Goal: Information Seeking & Learning: Learn about a topic

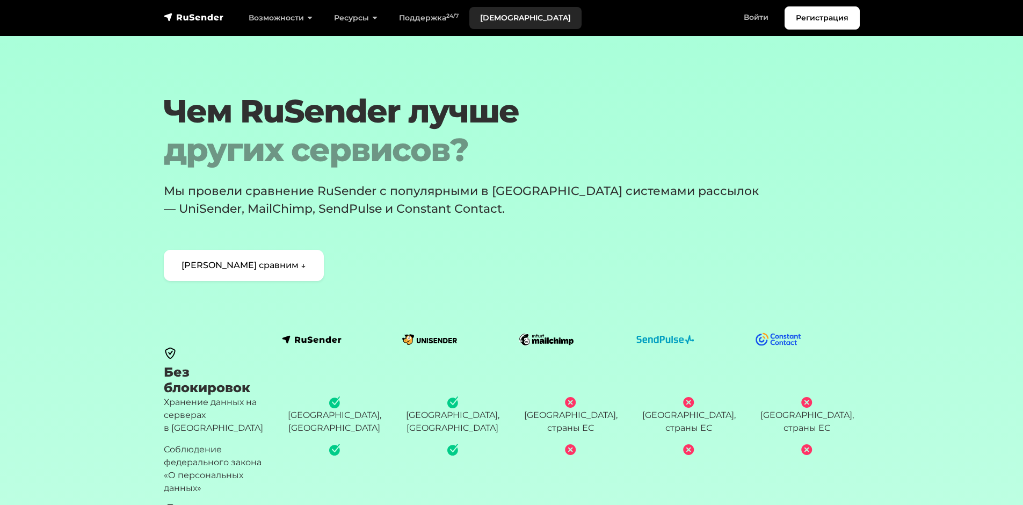
click at [488, 15] on link "[DEMOGRAPHIC_DATA]" at bounding box center [526, 18] width 112 height 22
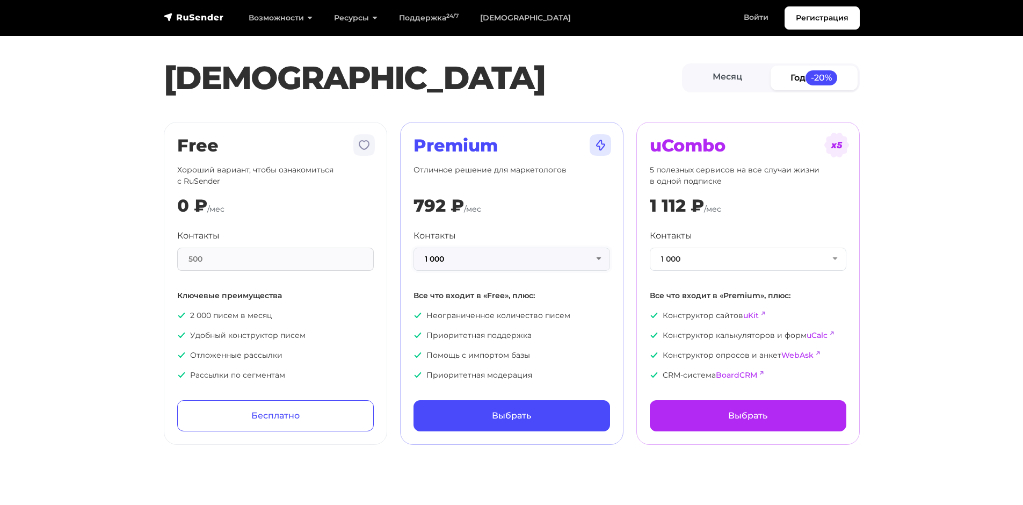
click at [538, 255] on button "1 000" at bounding box center [512, 259] width 197 height 23
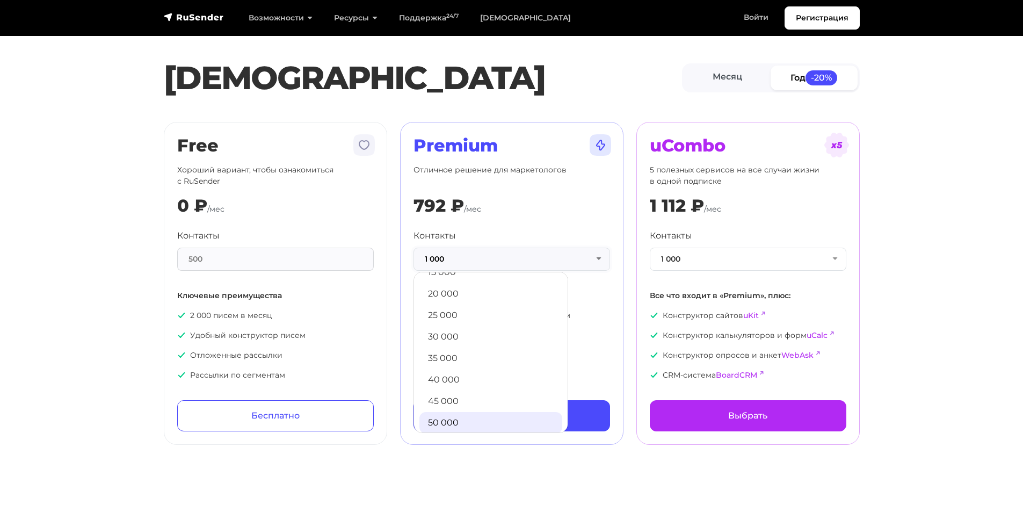
scroll to position [215, 0]
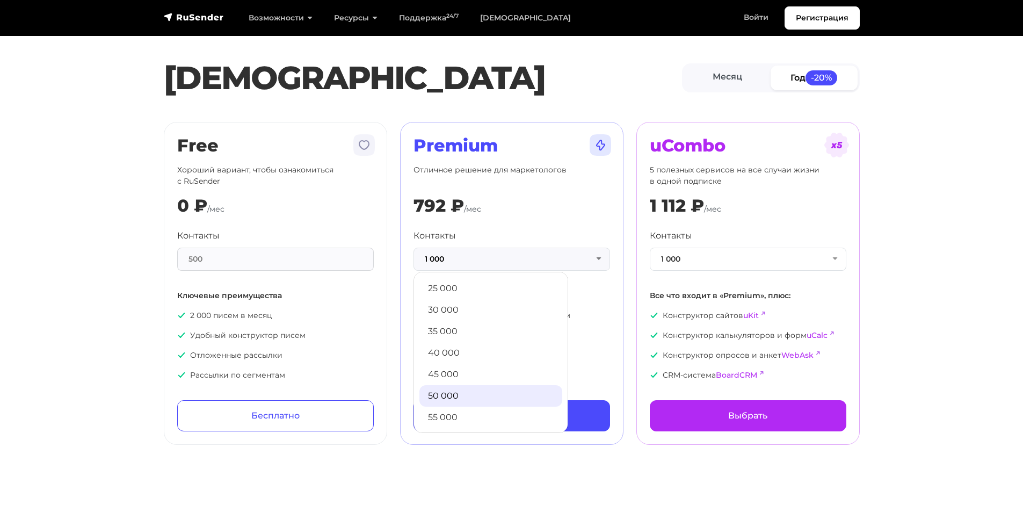
click at [466, 391] on link "50 000" at bounding box center [491, 395] width 143 height 21
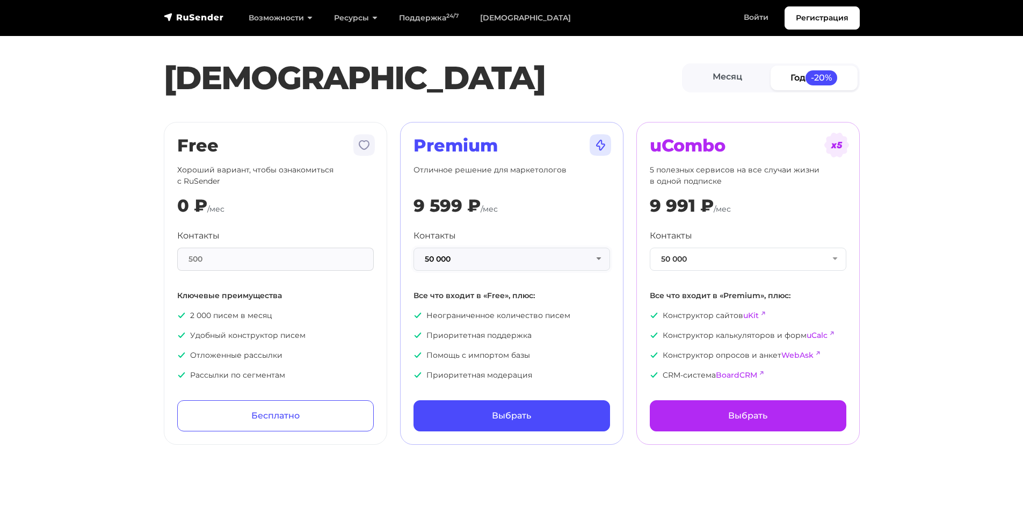
click at [475, 265] on button "50 000" at bounding box center [512, 259] width 197 height 23
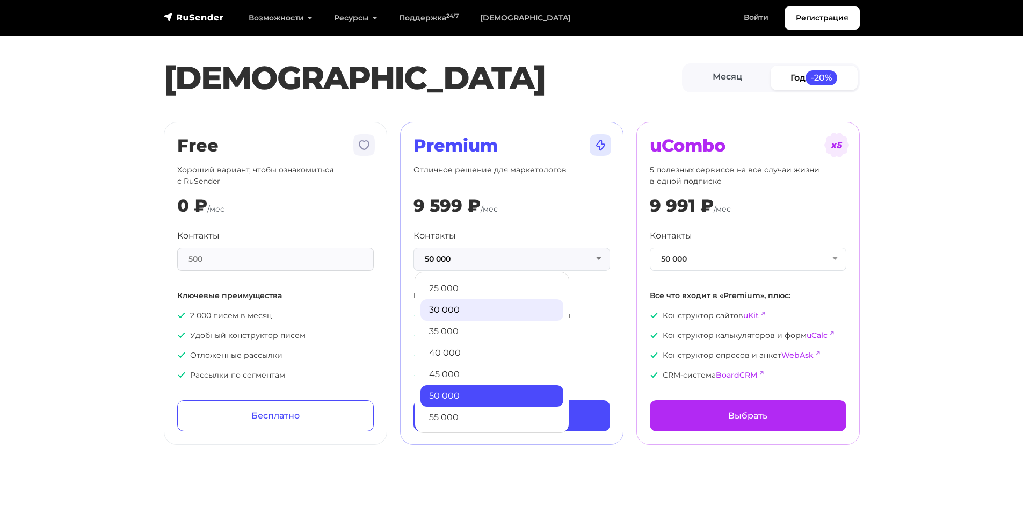
click at [457, 312] on link "30 000" at bounding box center [492, 309] width 143 height 21
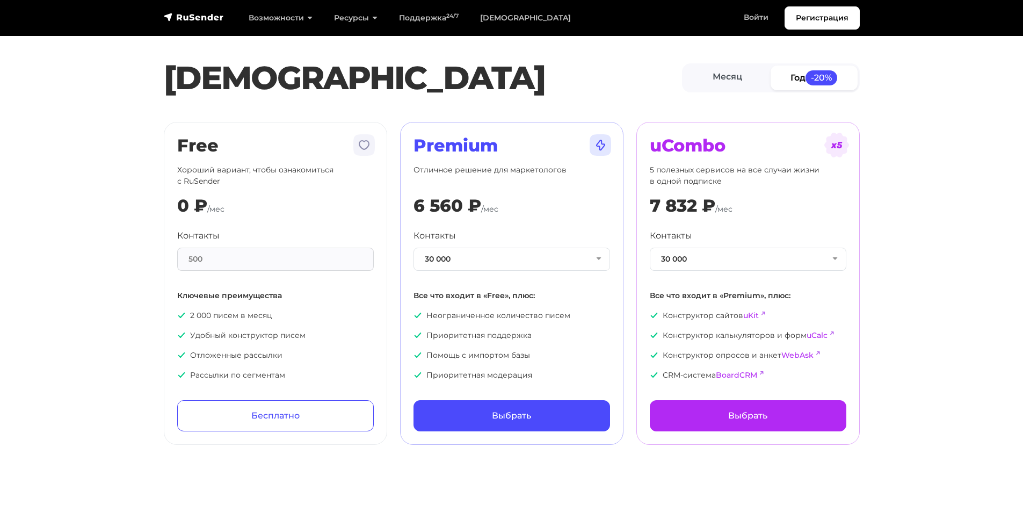
click at [940, 132] on section "Тарифы Месяц Год -20% Free Хороший вариант, чтобы ознакомиться с RuSender 0 ₽ /…" at bounding box center [511, 229] width 1023 height 432
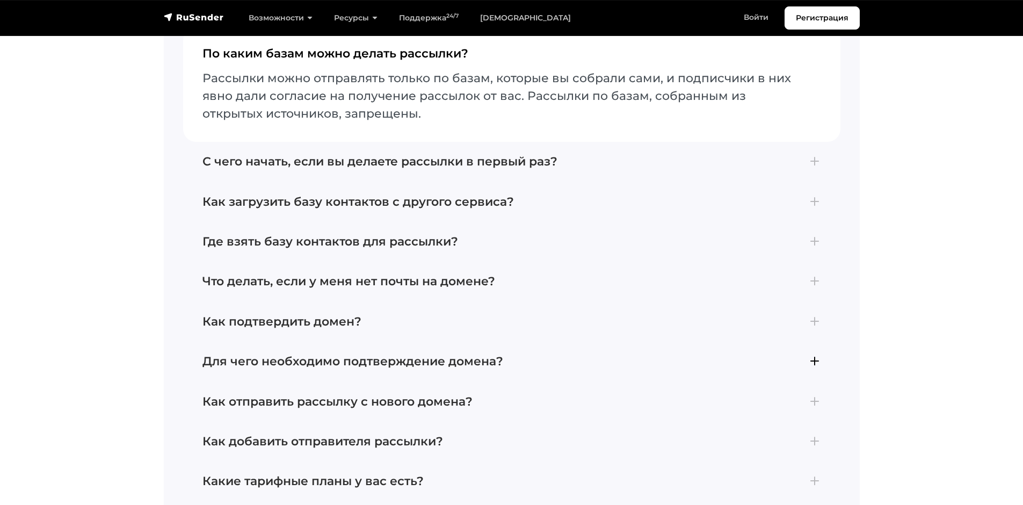
scroll to position [2418, 0]
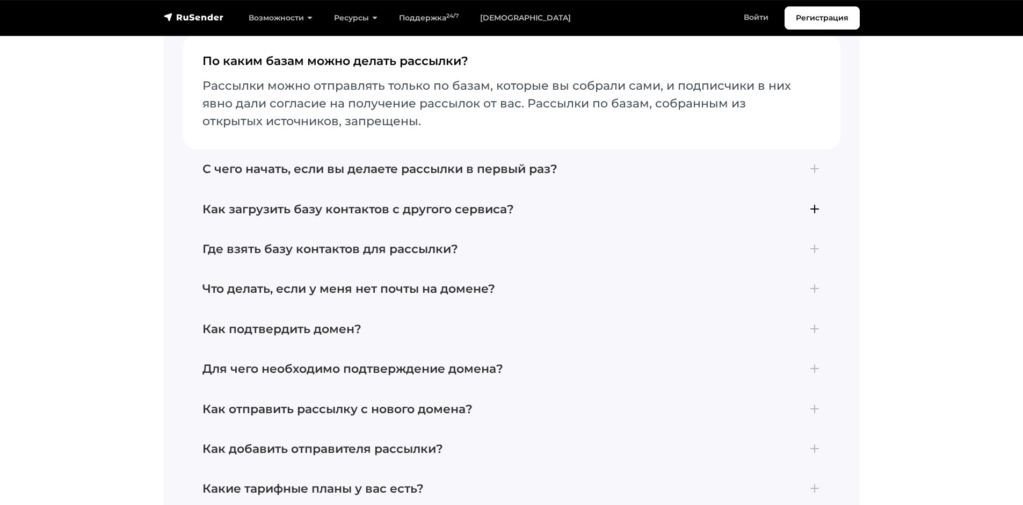
click at [803, 204] on h4 "Как загрузить базу контактов с другого сервиса?" at bounding box center [512, 210] width 619 height 14
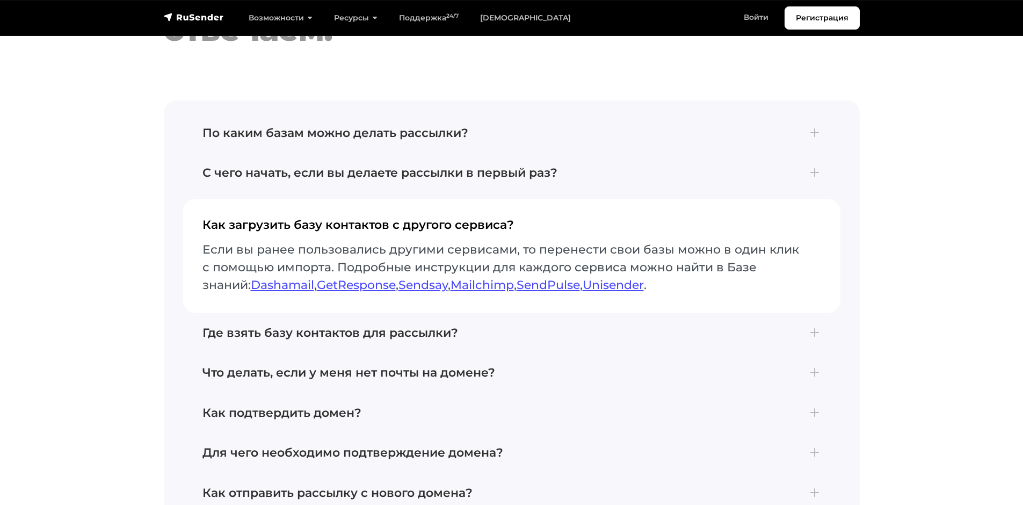
scroll to position [2310, 0]
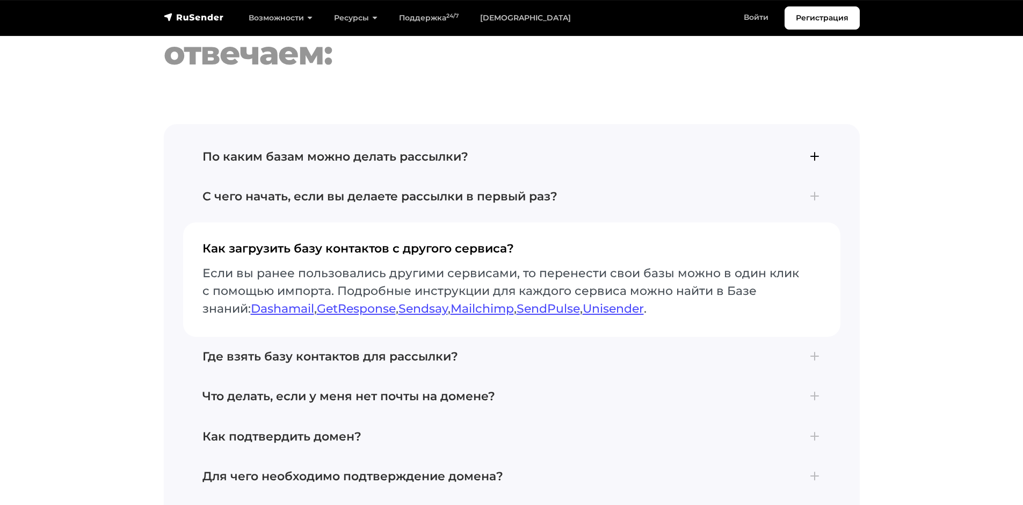
click at [457, 150] on h4 "По каким базам можно делать рассылки?" at bounding box center [512, 157] width 619 height 14
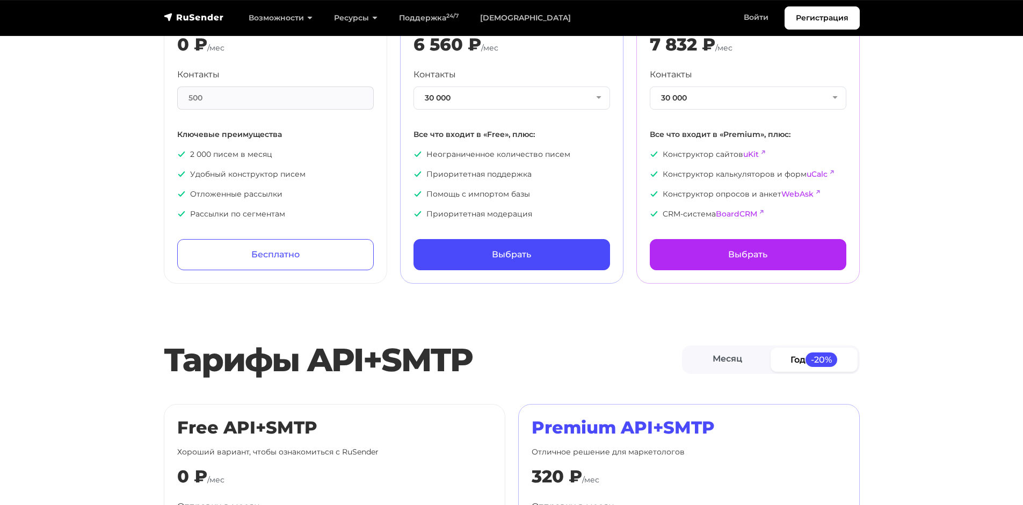
scroll to position [0, 0]
